Goal: Task Accomplishment & Management: Manage account settings

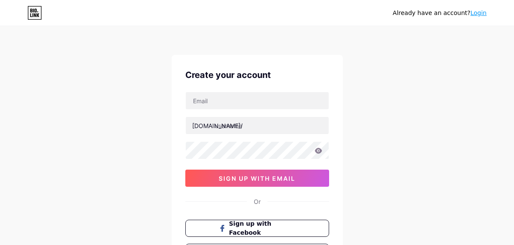
click at [253, 175] on span "sign up with email" at bounding box center [257, 178] width 77 height 7
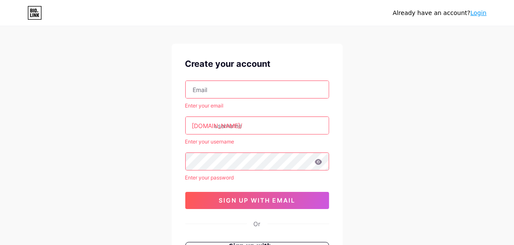
click at [227, 89] on input "text" at bounding box center [257, 89] width 143 height 17
paste input "henryscott00162@gmail.com"
click at [202, 92] on input "henryscott00162@gmail.com" at bounding box center [257, 89] width 143 height 17
type input "henryscott00162@gmail.com"
click at [219, 125] on input "text" at bounding box center [257, 125] width 143 height 17
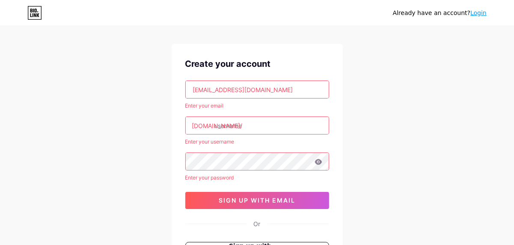
paste input "villagerhapsody app for android"
click at [260, 125] on input "villagerhapsody app for android" at bounding box center [257, 125] width 143 height 17
type input "villagerhapsodyapp for android"
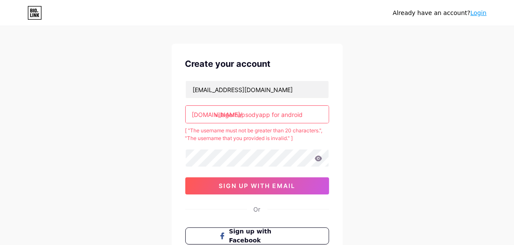
click at [302, 111] on input "villagerhapsodyapp for android" at bounding box center [257, 114] width 143 height 17
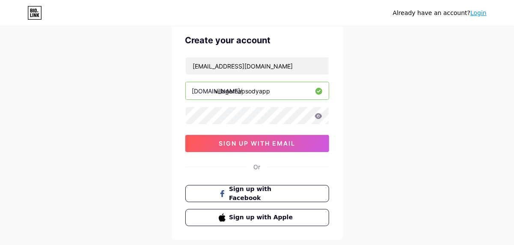
scroll to position [81, 0]
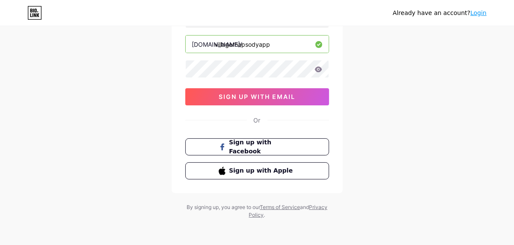
type input "villagerhapsodyapp"
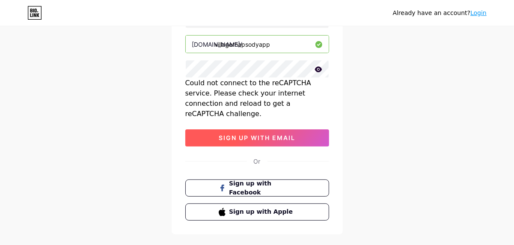
click at [262, 134] on span "sign up with email" at bounding box center [257, 137] width 77 height 7
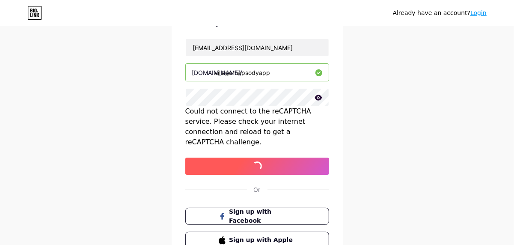
scroll to position [53, 0]
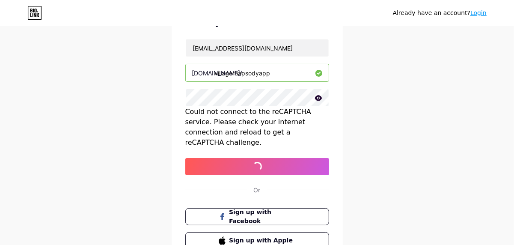
click at [317, 98] on icon at bounding box center [318, 98] width 7 height 6
click at [317, 98] on icon at bounding box center [318, 98] width 9 height 9
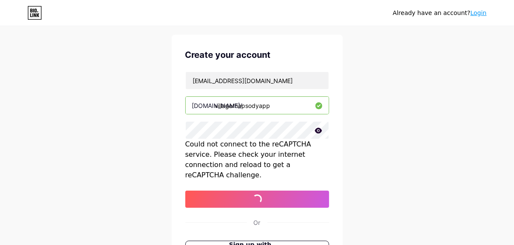
scroll to position [45, 0]
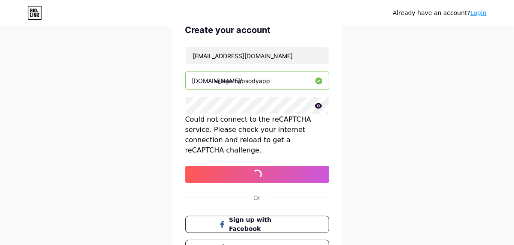
click at [315, 104] on icon at bounding box center [318, 106] width 7 height 6
click at [315, 104] on icon at bounding box center [317, 106] width 7 height 6
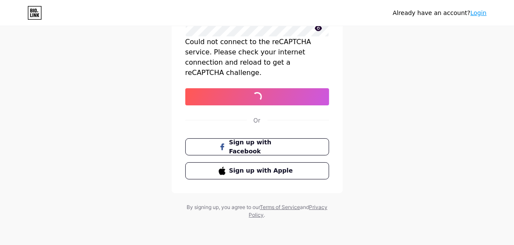
scroll to position [0, 0]
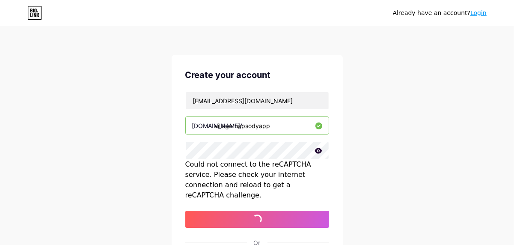
click at [28, 10] on icon at bounding box center [34, 12] width 13 height 13
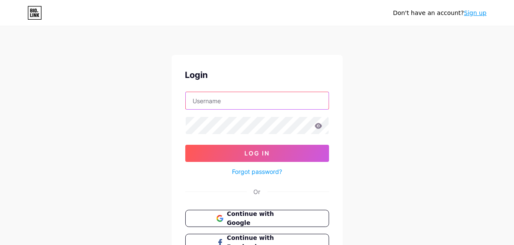
click at [223, 99] on input "text" at bounding box center [257, 100] width 143 height 17
paste input "village rhapsody app for android"
click at [212, 98] on input "village rhapsody app for android" at bounding box center [257, 100] width 143 height 17
click at [289, 107] on input "villagerhapsody app for android" at bounding box center [257, 100] width 143 height 17
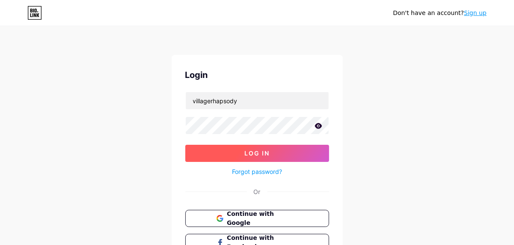
click at [247, 151] on span "Log In" at bounding box center [256, 152] width 25 height 7
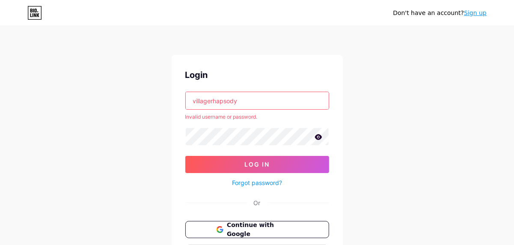
click at [253, 101] on input "villagerhapsody" at bounding box center [257, 100] width 143 height 17
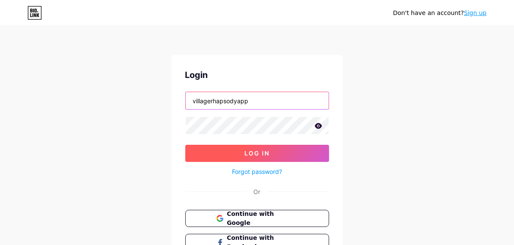
type input "villagerhapsodyapp"
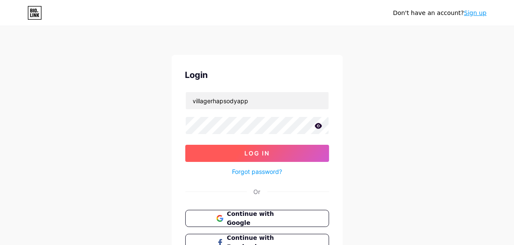
click at [245, 155] on span "Log In" at bounding box center [256, 152] width 25 height 7
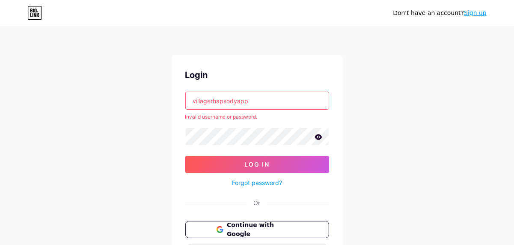
click at [268, 101] on input "villagerhapsodyapp" at bounding box center [257, 100] width 143 height 17
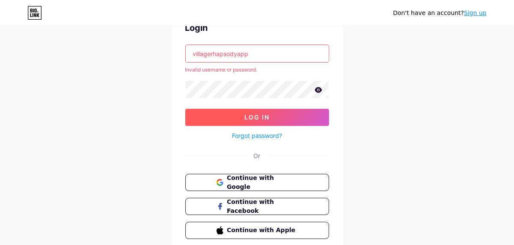
scroll to position [48, 0]
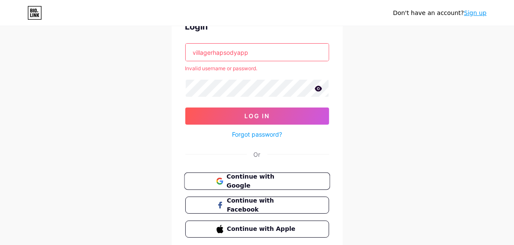
click at [266, 174] on span "Continue with Google" at bounding box center [261, 181] width 71 height 18
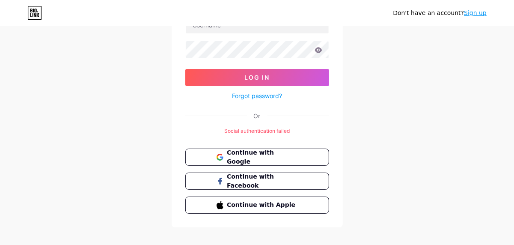
scroll to position [84, 0]
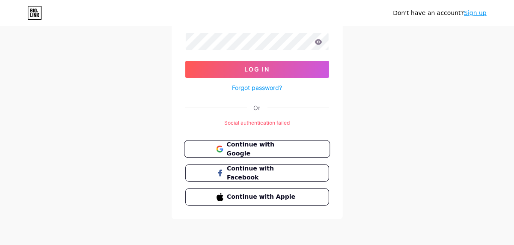
click at [223, 152] on span "Continue with Google" at bounding box center [257, 149] width 82 height 18
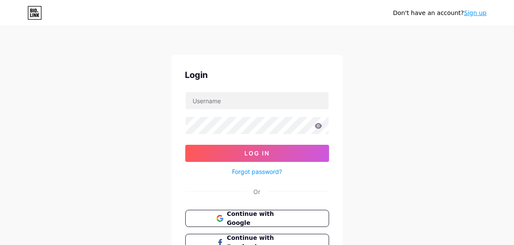
scroll to position [69, 0]
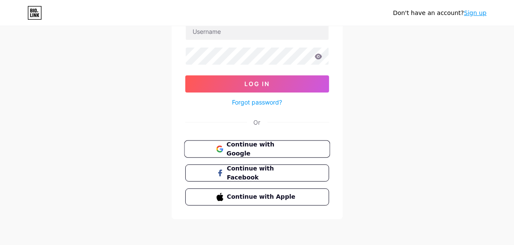
click at [248, 143] on span "Continue with Google" at bounding box center [261, 149] width 71 height 18
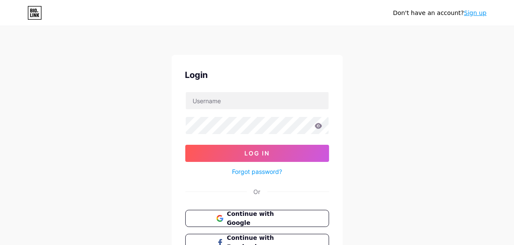
click at [254, 169] on link "Forgot password?" at bounding box center [257, 171] width 50 height 9
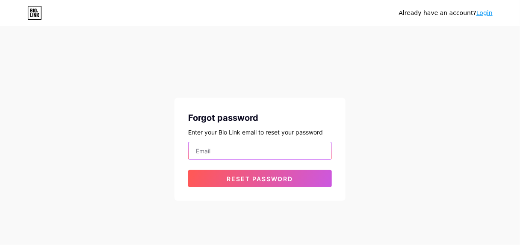
click at [211, 150] on input "email" at bounding box center [260, 150] width 143 height 17
paste input "village rhapsody app for android"
type input "village rhapsody app for android"
click at [258, 152] on input "village rhapsody app for android" at bounding box center [260, 150] width 143 height 17
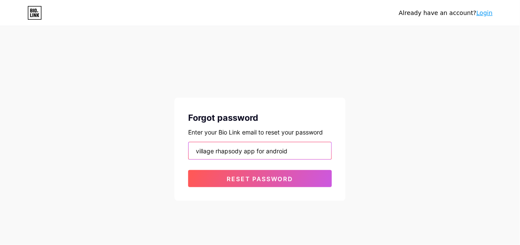
click at [258, 152] on input "village rhapsody app for android" at bounding box center [260, 150] width 143 height 17
paste input "[EMAIL_ADDRESS][DOMAIN_NAME]"
type input "[EMAIL_ADDRESS][DOMAIN_NAME]"
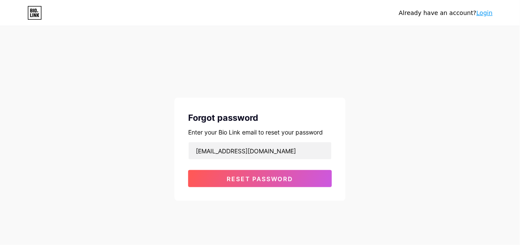
click at [214, 187] on div "Forgot password Enter your Bio Link email to reset your password henryscott0016…" at bounding box center [260, 149] width 171 height 103
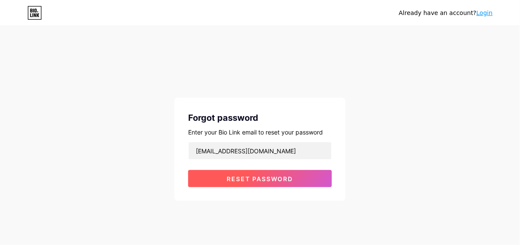
click at [213, 184] on button "Reset password" at bounding box center [260, 178] width 144 height 17
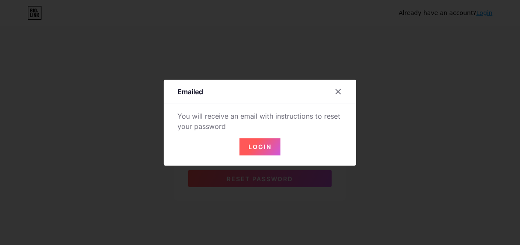
click at [253, 146] on span "Login" at bounding box center [260, 146] width 23 height 7
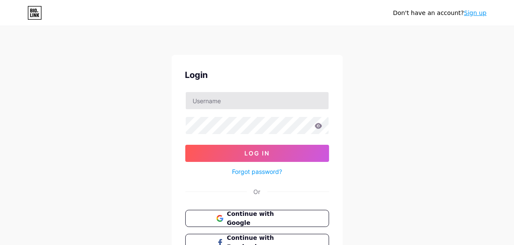
scroll to position [0, 0]
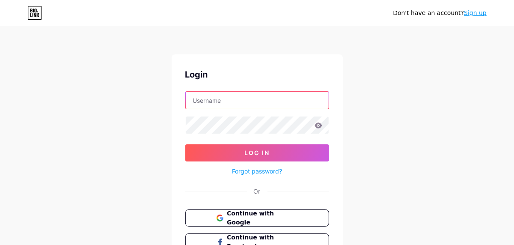
click at [250, 105] on input "text" at bounding box center [257, 100] width 143 height 17
type input "[EMAIL_ADDRESS][DOMAIN_NAME]"
click at [285, 104] on input "[EMAIL_ADDRESS][DOMAIN_NAME]" at bounding box center [257, 100] width 143 height 17
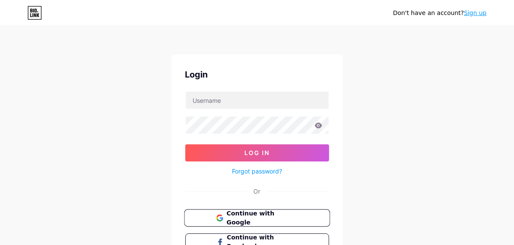
click at [251, 216] on span "Continue with Google" at bounding box center [261, 218] width 71 height 18
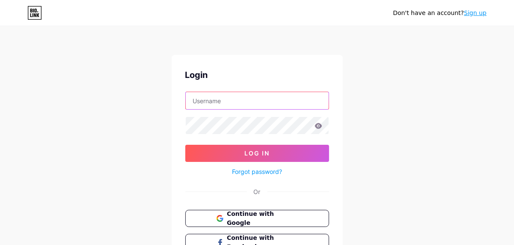
click at [224, 104] on input "text" at bounding box center [257, 100] width 143 height 17
click at [220, 102] on input "text" at bounding box center [257, 100] width 143 height 17
type input "[EMAIL_ADDRESS][DOMAIN_NAME]"
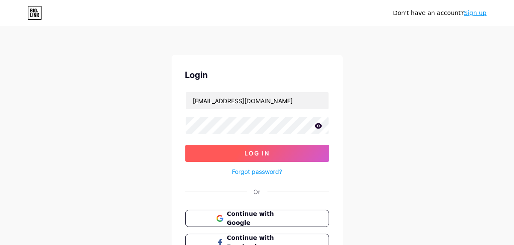
click at [240, 155] on button "Log In" at bounding box center [257, 153] width 144 height 17
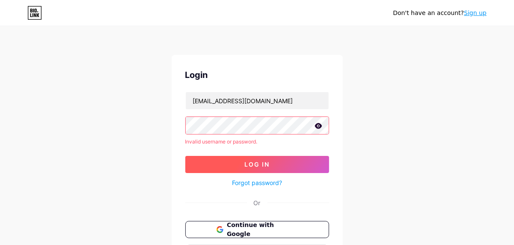
click at [249, 162] on span "Log In" at bounding box center [256, 164] width 25 height 7
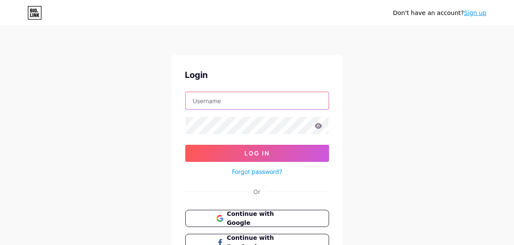
type input "[EMAIL_ADDRESS][DOMAIN_NAME]"
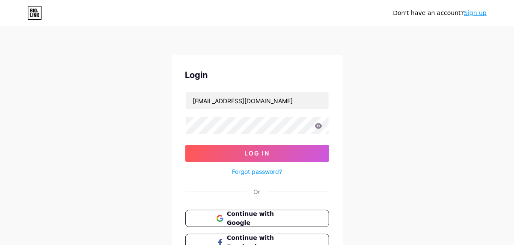
click at [478, 14] on link "Sign up" at bounding box center [475, 12] width 23 height 7
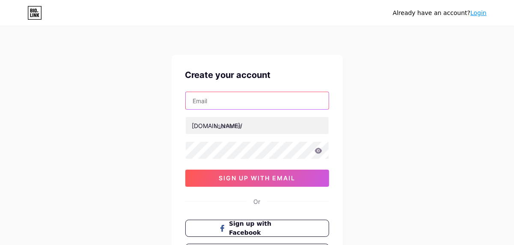
click at [249, 95] on input "text" at bounding box center [257, 100] width 143 height 17
type input "[EMAIL_ADDRESS][DOMAIN_NAME]"
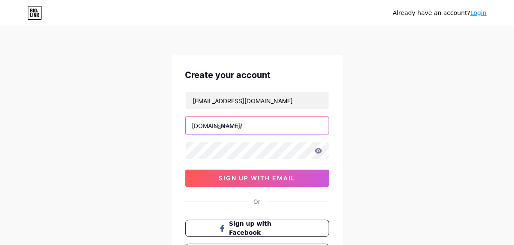
click at [236, 131] on input "text" at bounding box center [257, 125] width 143 height 17
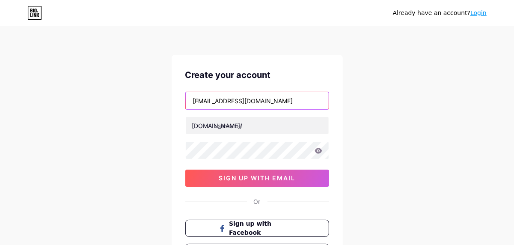
drag, startPoint x: 193, startPoint y: 101, endPoint x: 223, endPoint y: 101, distance: 30.8
click at [223, 101] on input "[EMAIL_ADDRESS][DOMAIN_NAME]" at bounding box center [257, 100] width 143 height 17
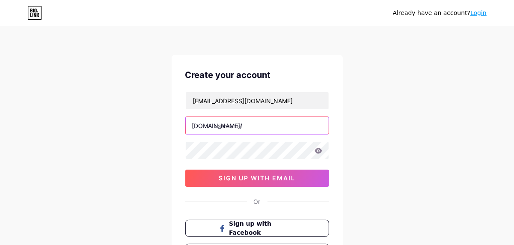
click at [221, 128] on input "text" at bounding box center [257, 125] width 143 height 17
paste input "henryscott"
type input "henryscott"
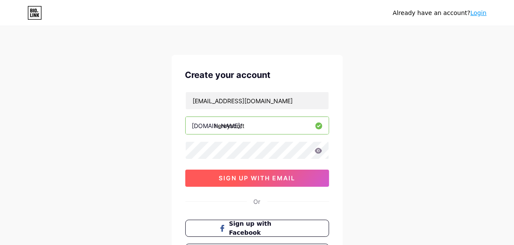
click at [233, 176] on span "sign up with email" at bounding box center [257, 177] width 77 height 7
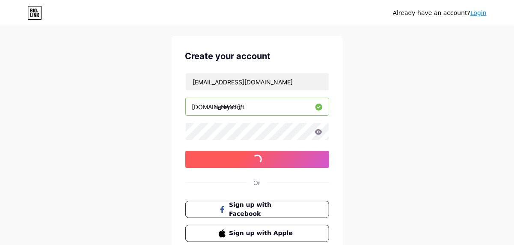
scroll to position [19, 0]
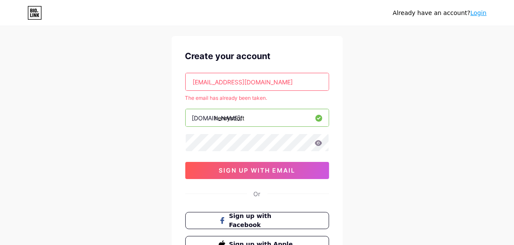
click at [473, 14] on link "Login" at bounding box center [478, 12] width 16 height 7
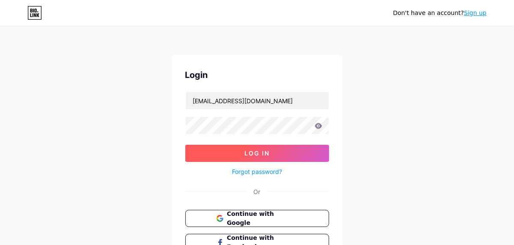
click at [264, 147] on button "Log In" at bounding box center [257, 153] width 144 height 17
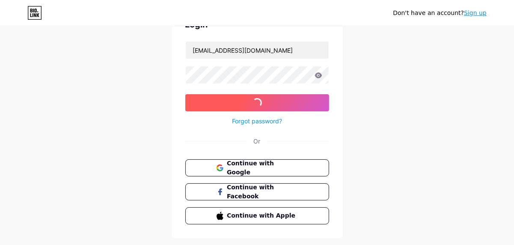
scroll to position [57, 0]
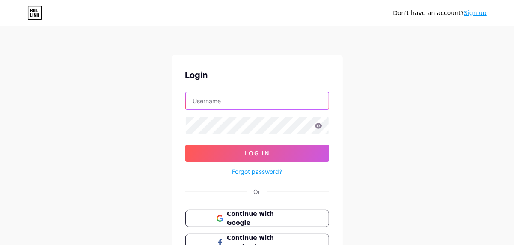
type input "[EMAIL_ADDRESS][DOMAIN_NAME]"
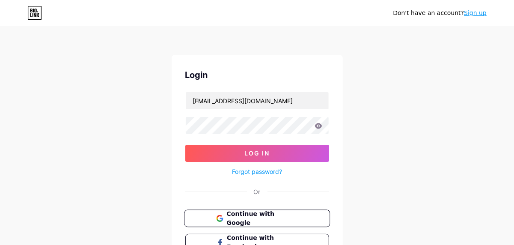
click at [217, 210] on button "Continue with Google" at bounding box center [257, 219] width 146 height 18
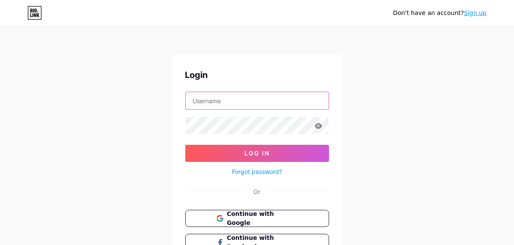
type input "[EMAIL_ADDRESS][DOMAIN_NAME]"
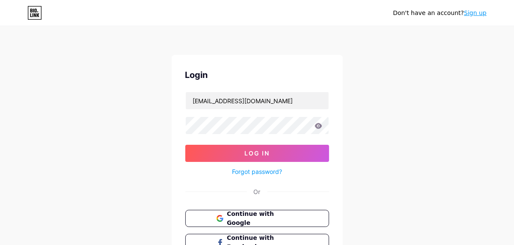
click at [263, 172] on link "Forgot password?" at bounding box center [257, 171] width 50 height 9
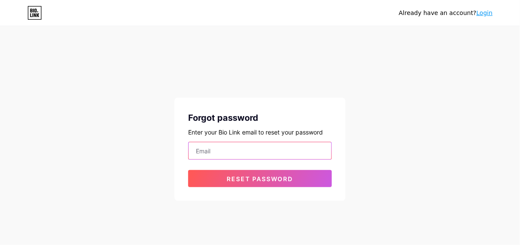
click at [247, 154] on input "email" at bounding box center [260, 150] width 143 height 17
type input "[EMAIL_ADDRESS][DOMAIN_NAME]"
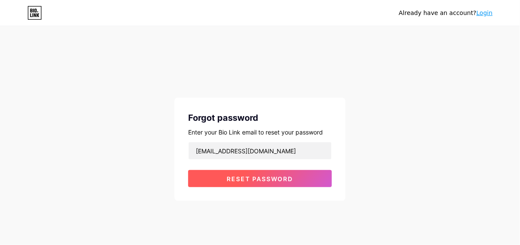
click at [266, 177] on span "Reset password" at bounding box center [260, 178] width 66 height 7
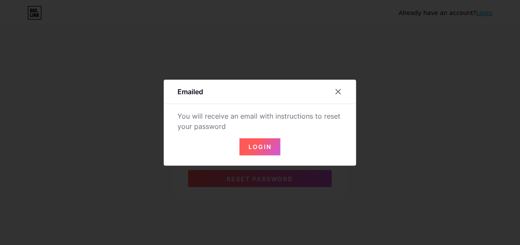
click at [256, 146] on span "Login" at bounding box center [260, 146] width 23 height 7
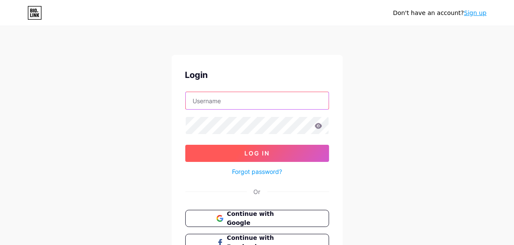
type input "[EMAIL_ADDRESS][DOMAIN_NAME]"
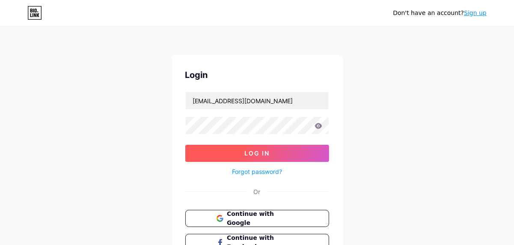
click at [285, 154] on button "Log In" at bounding box center [257, 153] width 144 height 17
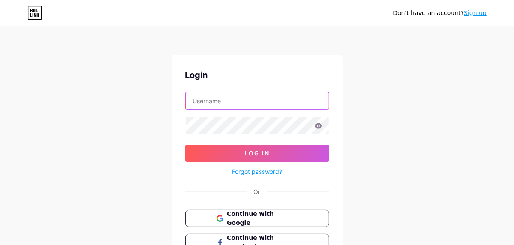
type input "[EMAIL_ADDRESS][DOMAIN_NAME]"
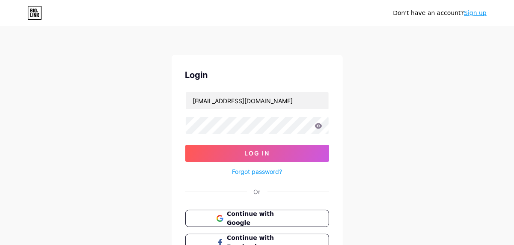
scroll to position [69, 0]
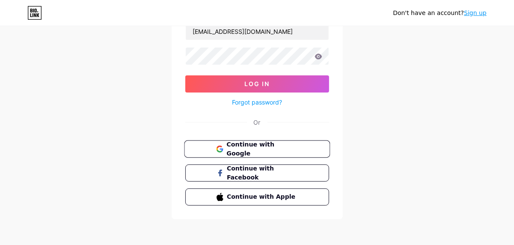
click at [265, 149] on span "Continue with Google" at bounding box center [261, 149] width 71 height 18
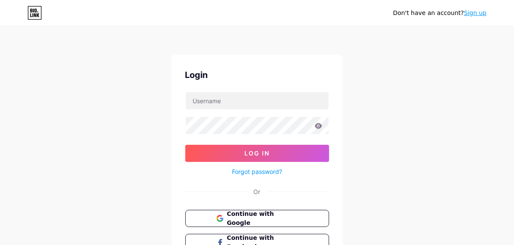
scroll to position [69, 0]
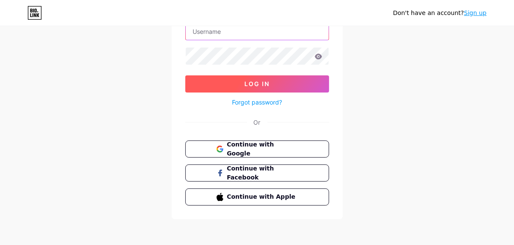
type input "[EMAIL_ADDRESS][DOMAIN_NAME]"
click at [259, 83] on span "Log In" at bounding box center [256, 83] width 25 height 7
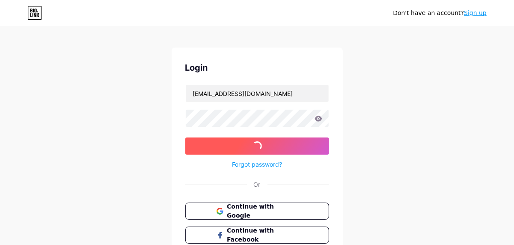
scroll to position [0, 0]
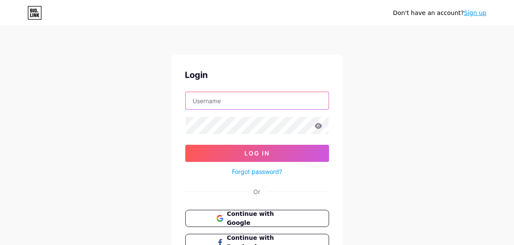
type input "henryscott00162@gmail.com"
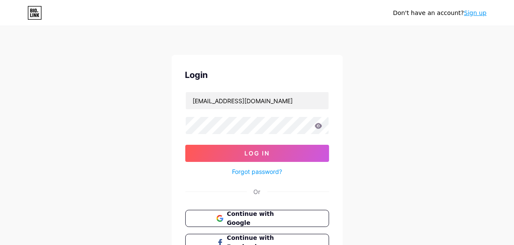
click at [473, 15] on link "Sign up" at bounding box center [475, 12] width 23 height 7
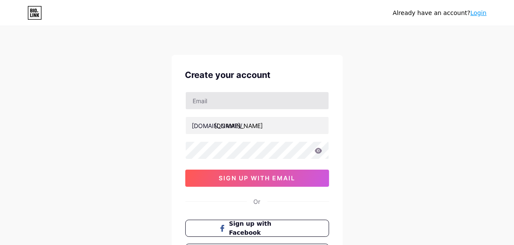
type input "henryscott00162@gmail.com"
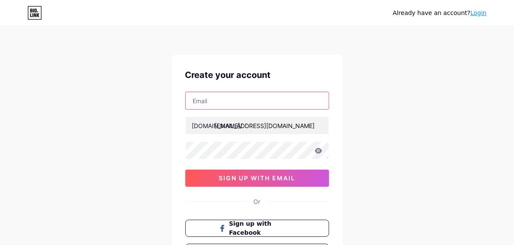
type input "henryscott00162@gmail.com"
click at [219, 103] on input "henryscott00162@gmail.com" at bounding box center [257, 100] width 143 height 17
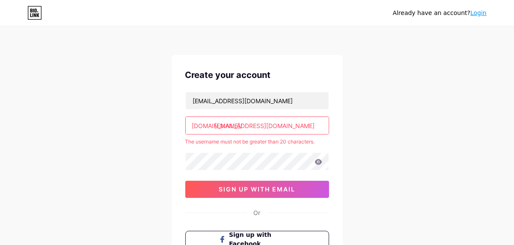
click at [110, 128] on div "Already have an account? Login Create your account henryscott00162@gmail.com bi…" at bounding box center [257, 169] width 514 height 339
drag, startPoint x: 244, startPoint y: 125, endPoint x: 326, endPoint y: 125, distance: 82.2
click at [326, 125] on input "henryscott00162@gmail.com" at bounding box center [257, 125] width 143 height 17
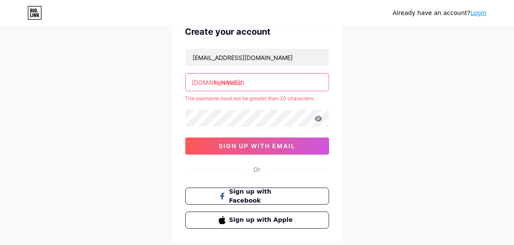
scroll to position [43, 0]
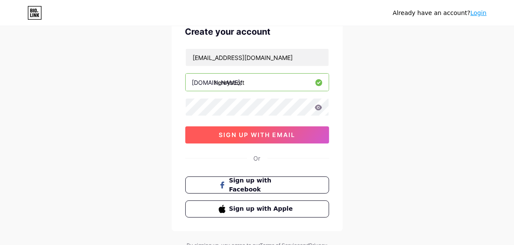
type input "henryscott"
click at [261, 133] on span "sign up with email" at bounding box center [257, 134] width 77 height 7
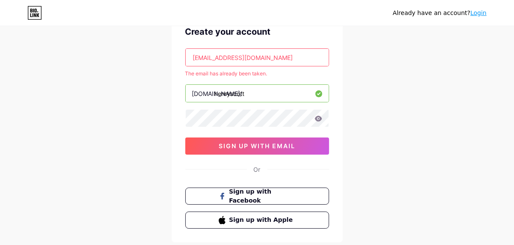
click at [476, 10] on link "Login" at bounding box center [478, 12] width 16 height 7
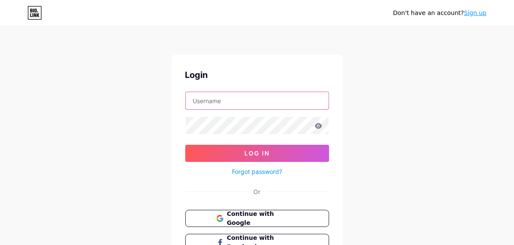
type input "henryscott00162@gmail.com"
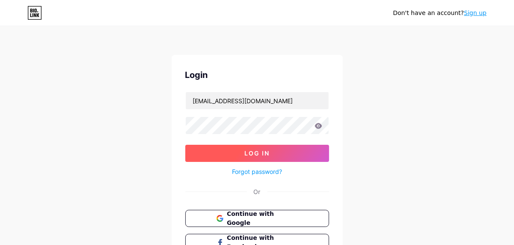
click at [246, 152] on span "Log In" at bounding box center [256, 152] width 25 height 7
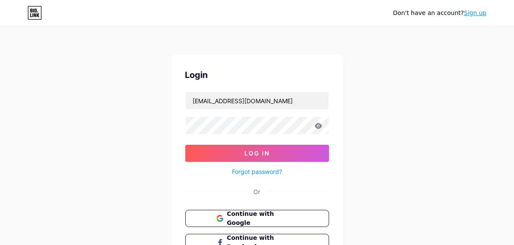
scroll to position [69, 0]
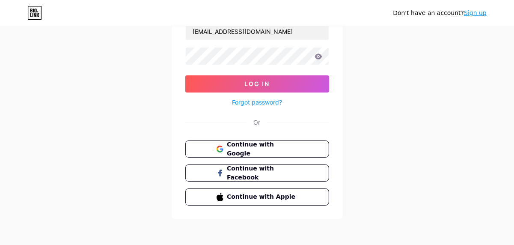
click at [246, 152] on button "Continue with Google" at bounding box center [257, 148] width 144 height 17
